Goal: Use online tool/utility: Utilize a website feature to perform a specific function

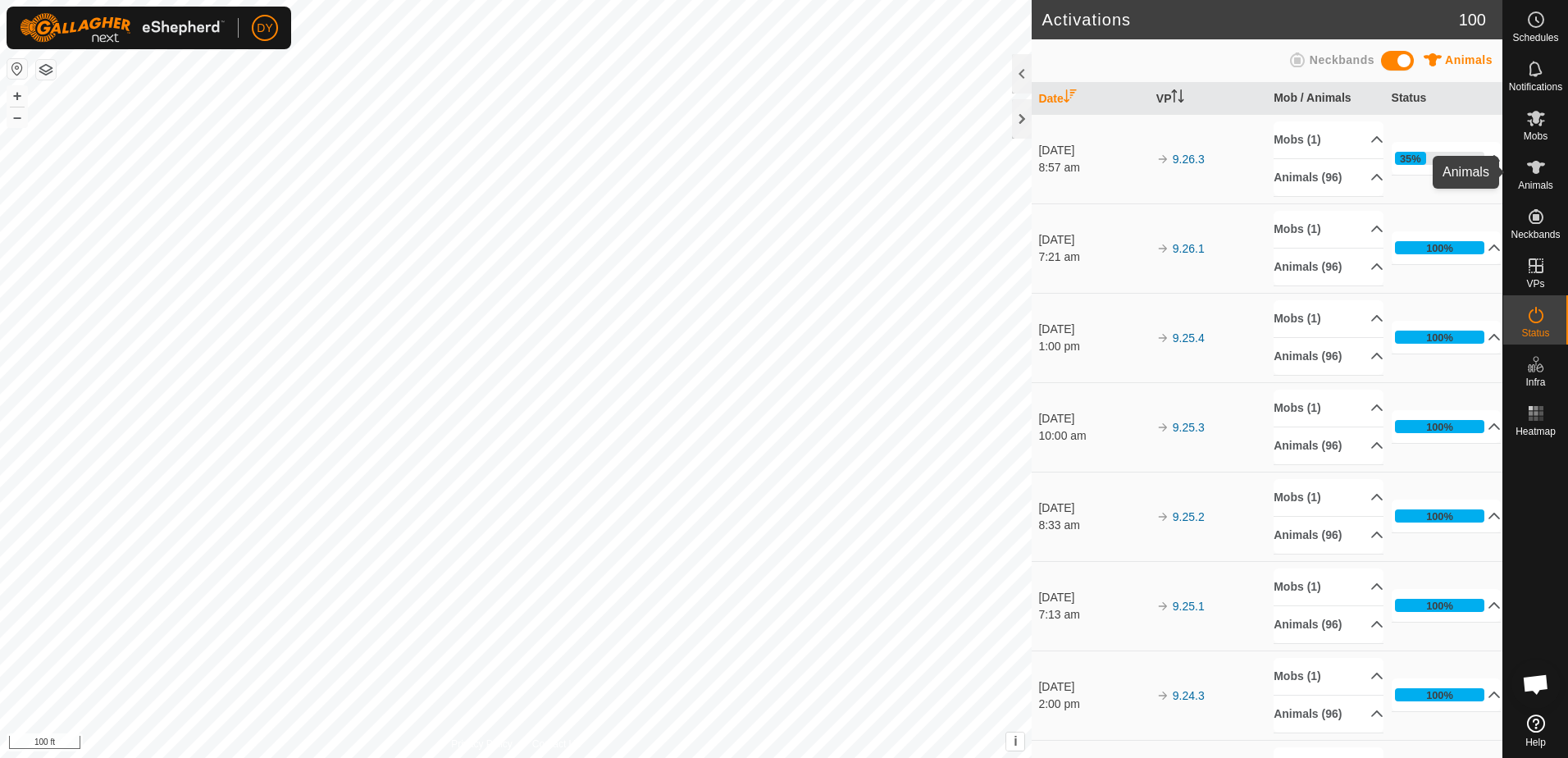
click at [1538, 169] on icon at bounding box center [1535, 168] width 18 height 13
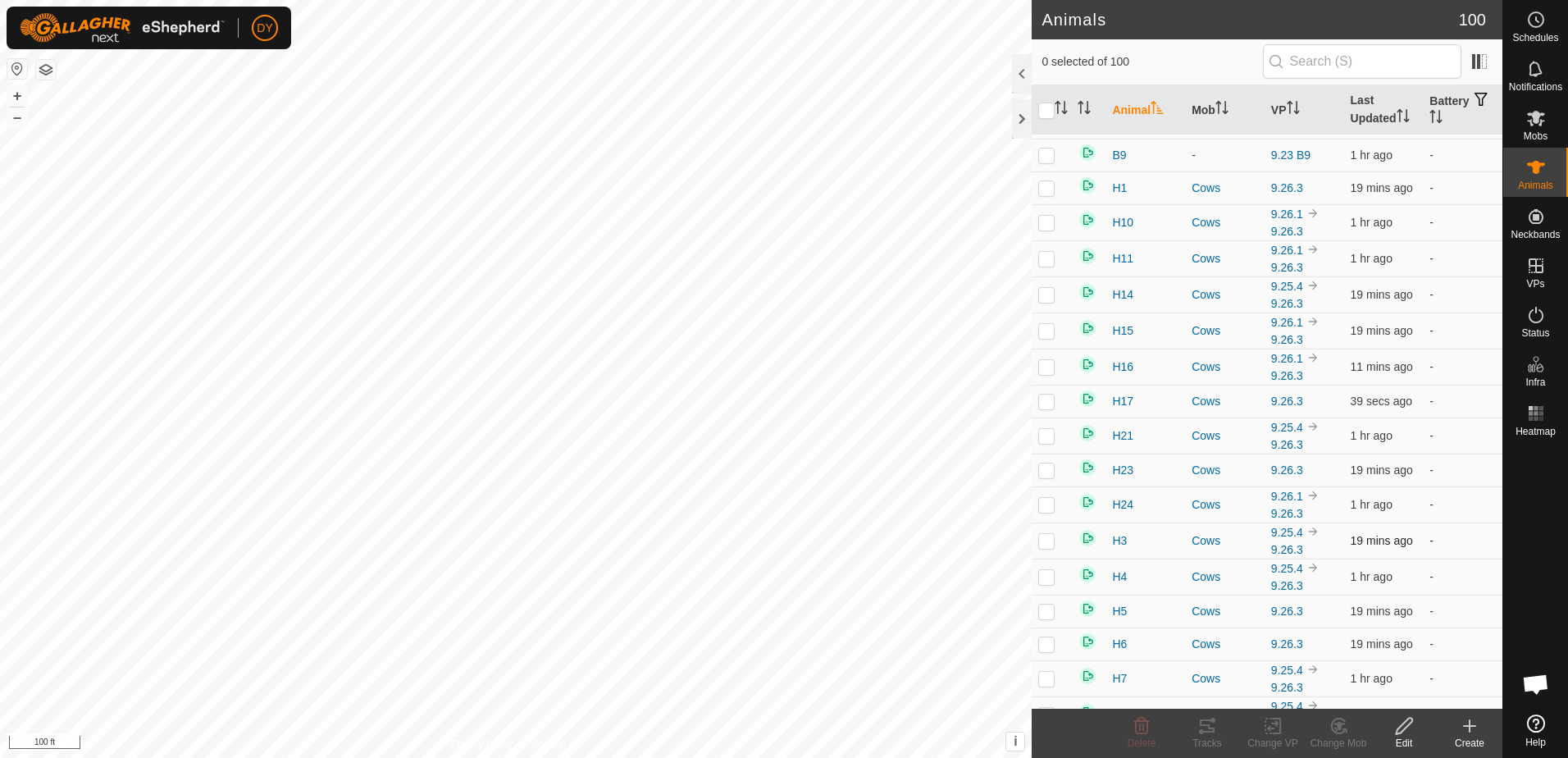
scroll to position [2911, 0]
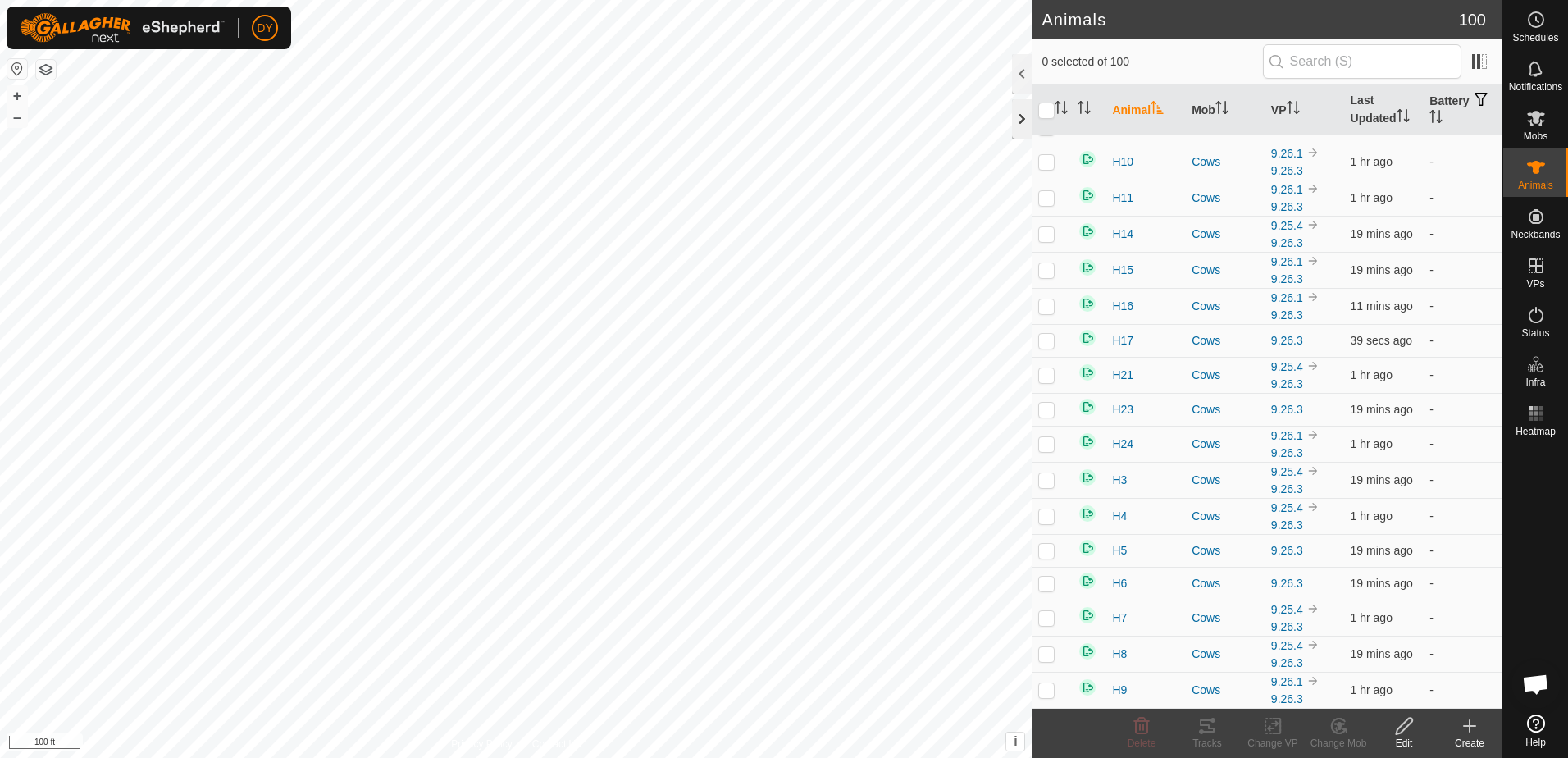
click at [1028, 114] on div at bounding box center [1021, 119] width 20 height 39
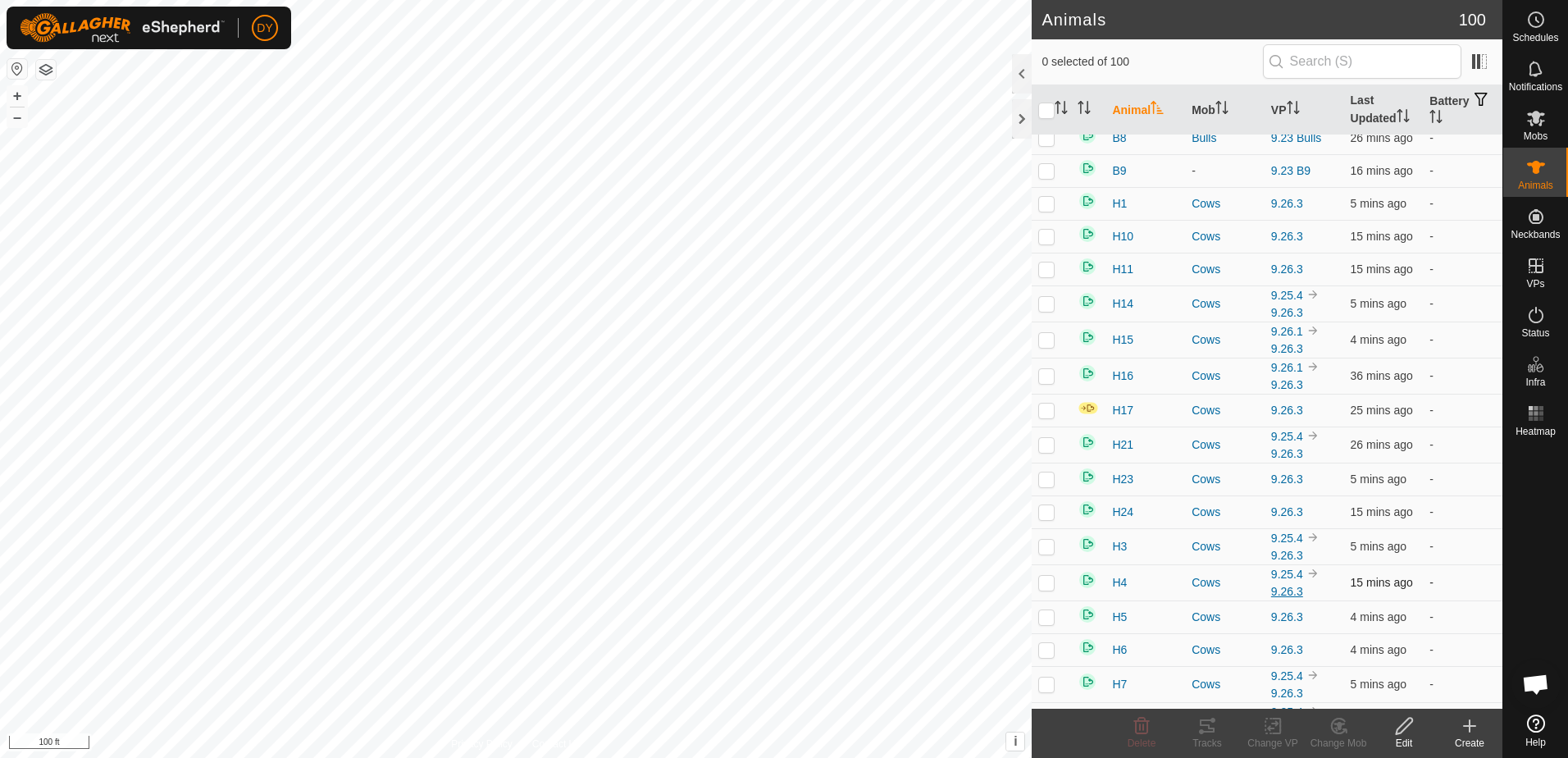
scroll to position [2852, 0]
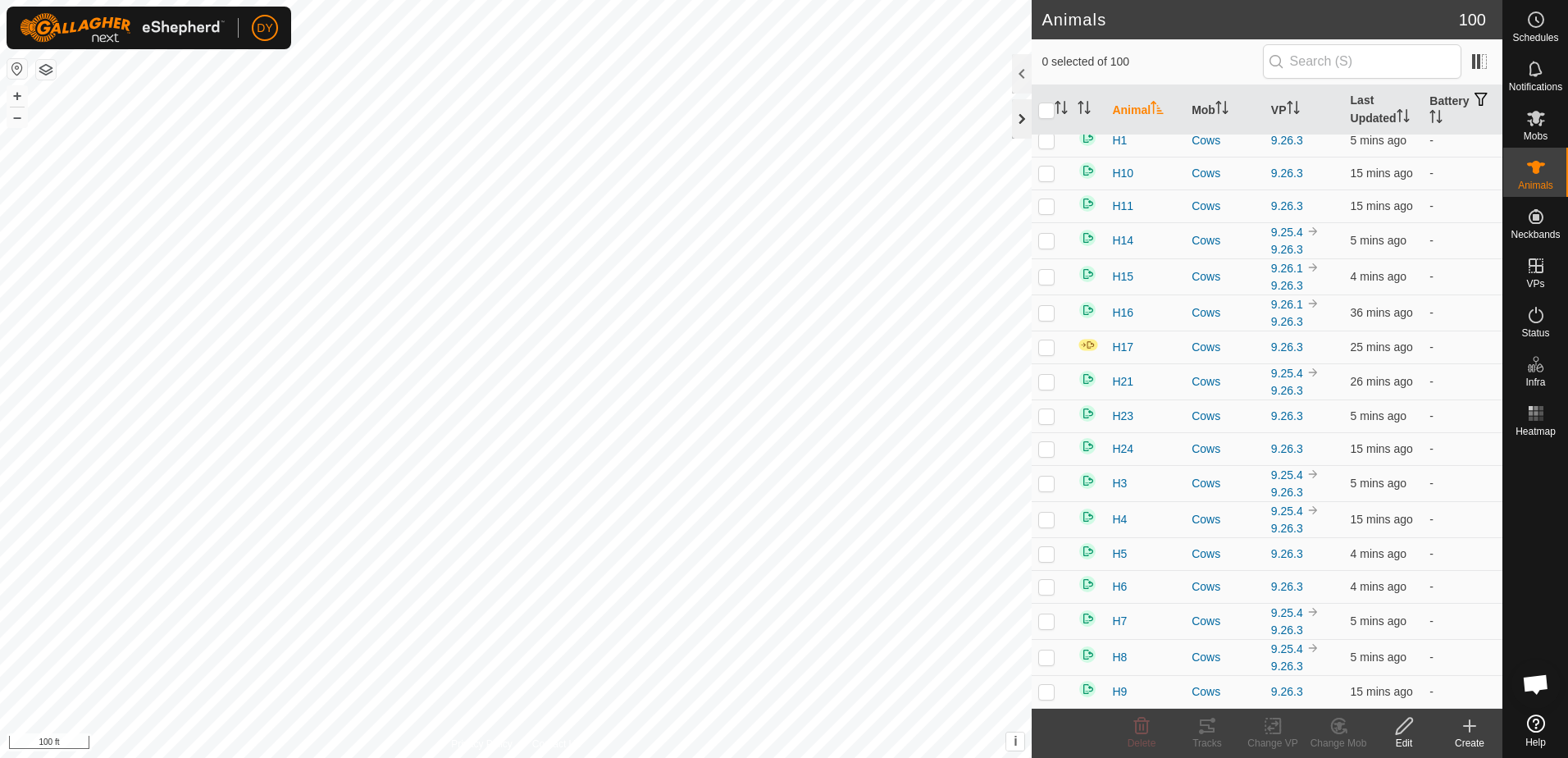
click at [1017, 116] on div at bounding box center [1021, 119] width 20 height 39
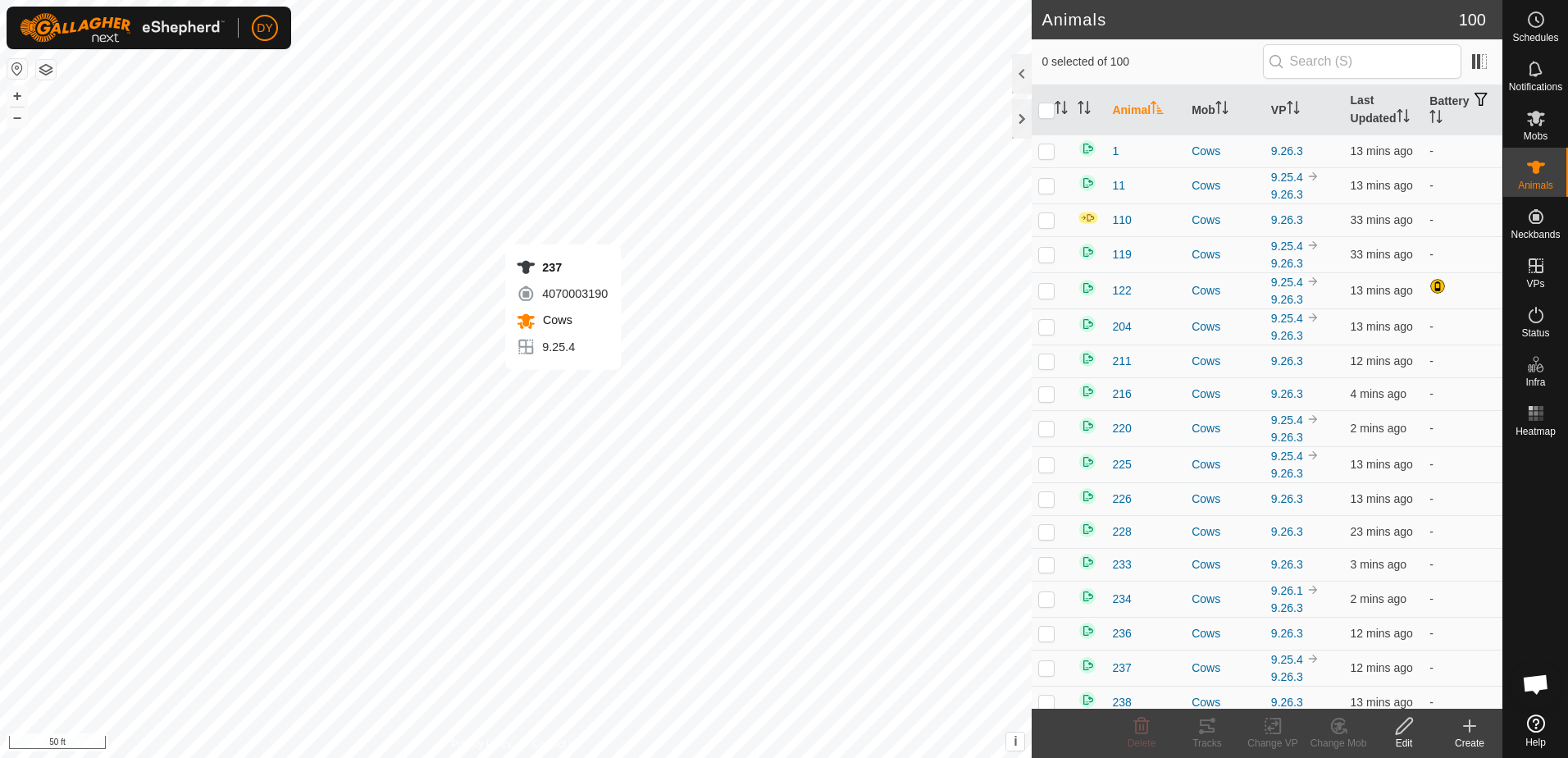
checkbox input "true"
click at [1202, 729] on icon at bounding box center [1206, 725] width 20 height 20
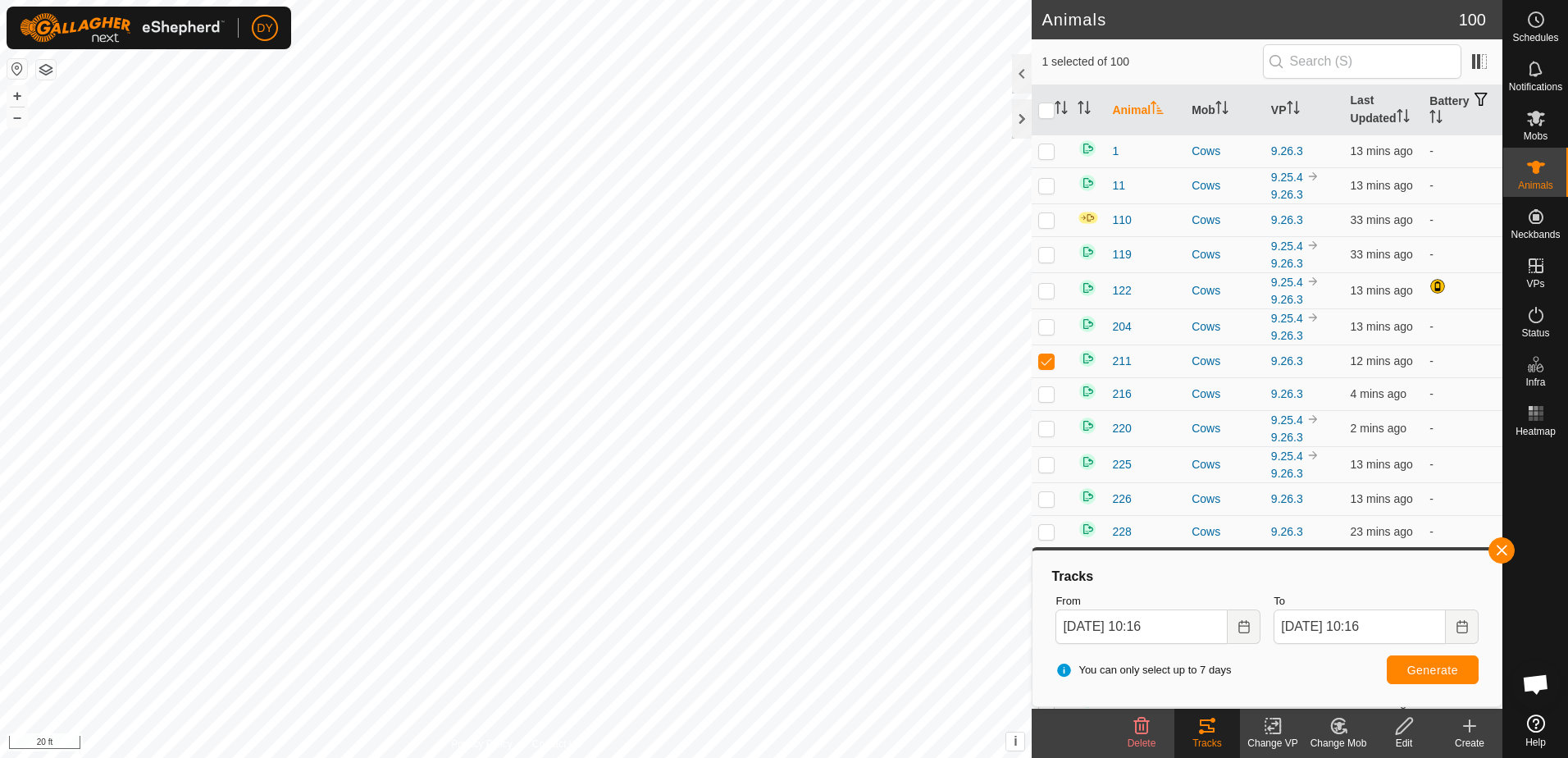
checkbox input "true"
checkbox input "false"
click at [1418, 663] on span "Generate" at bounding box center [1432, 670] width 51 height 13
checkbox input "false"
checkbox input "true"
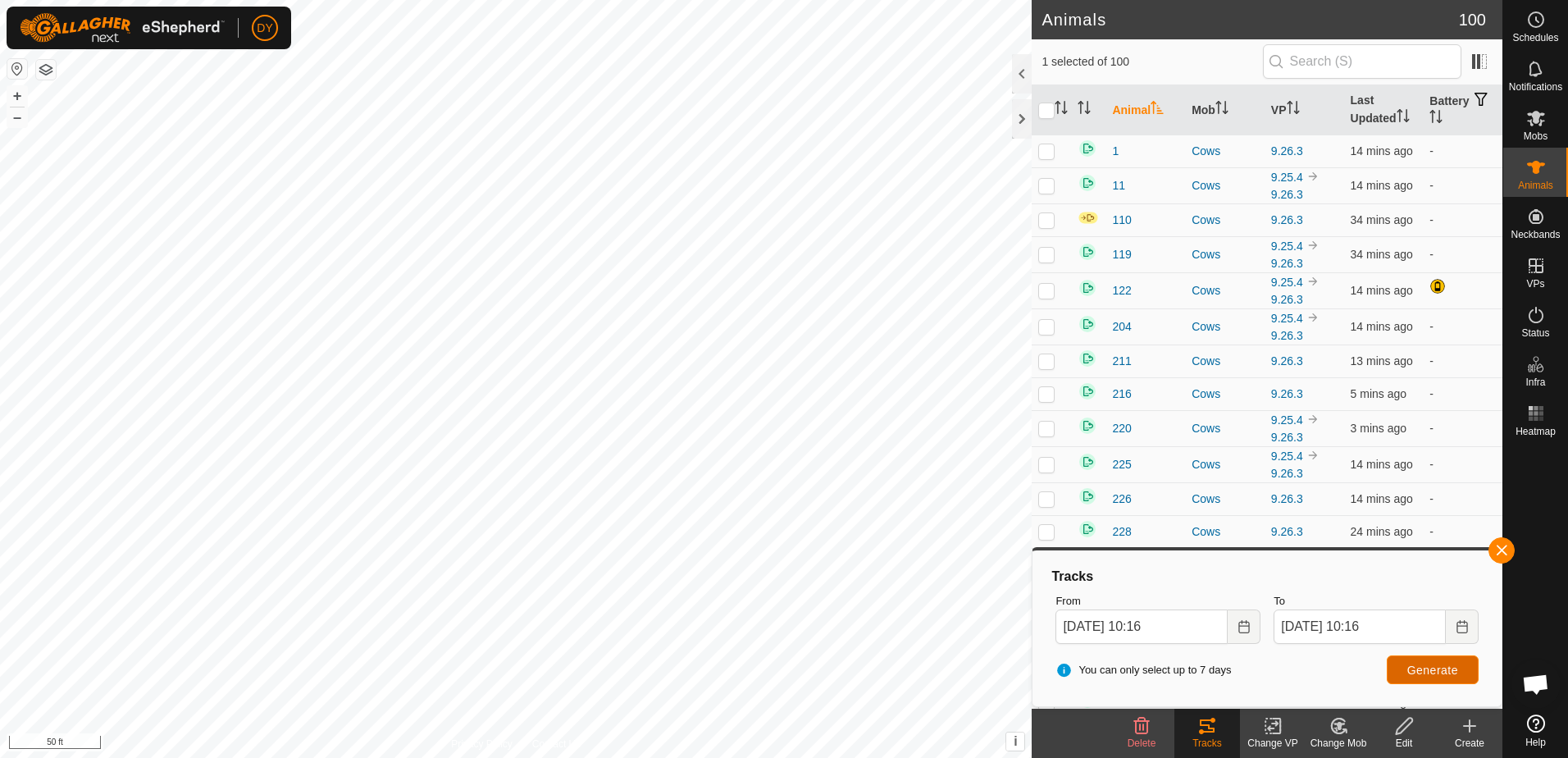
click at [1430, 674] on span "Generate" at bounding box center [1432, 670] width 51 height 13
checkbox input "true"
checkbox input "false"
click at [1410, 671] on span "Generate" at bounding box center [1432, 670] width 51 height 13
click at [1499, 557] on button "button" at bounding box center [1501, 550] width 26 height 26
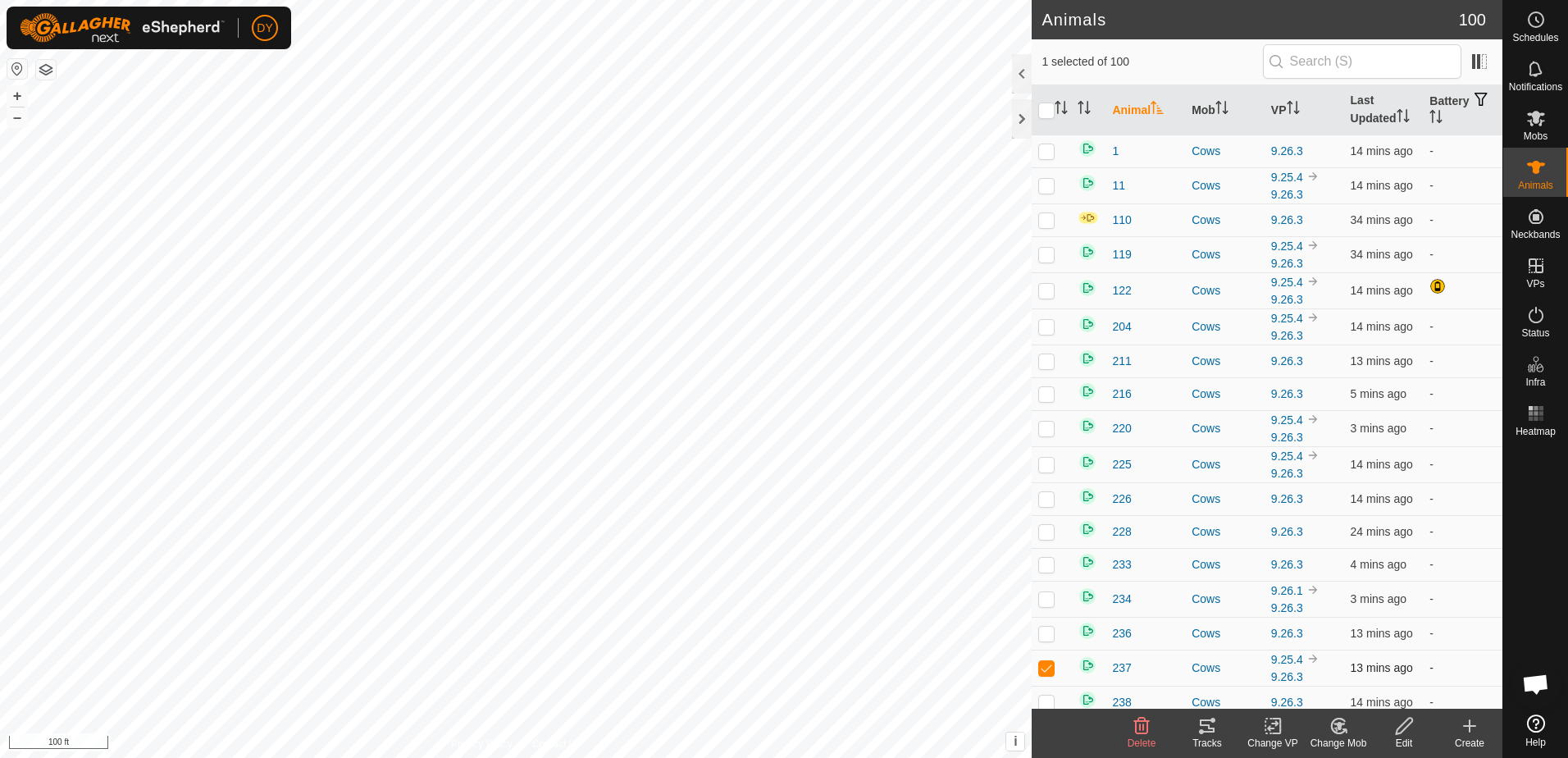
click at [1045, 668] on p-checkbox at bounding box center [1046, 668] width 17 height 13
checkbox input "false"
